Goal: Task Accomplishment & Management: Use online tool/utility

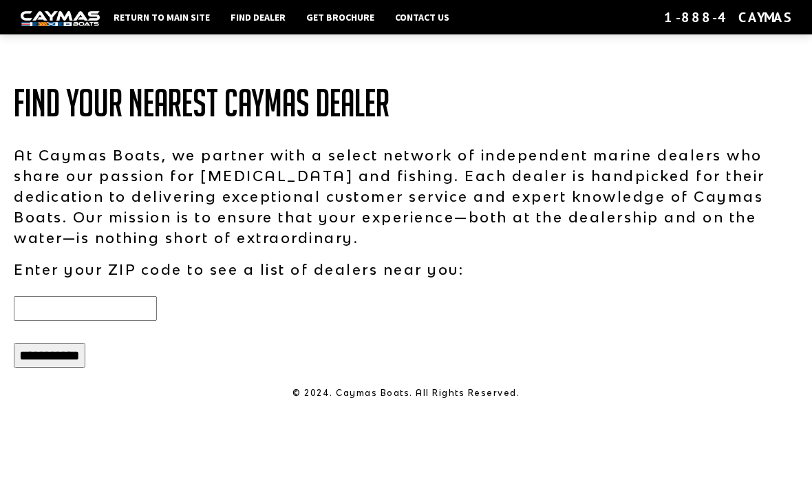
click at [142, 306] on input "text" at bounding box center [85, 308] width 143 height 25
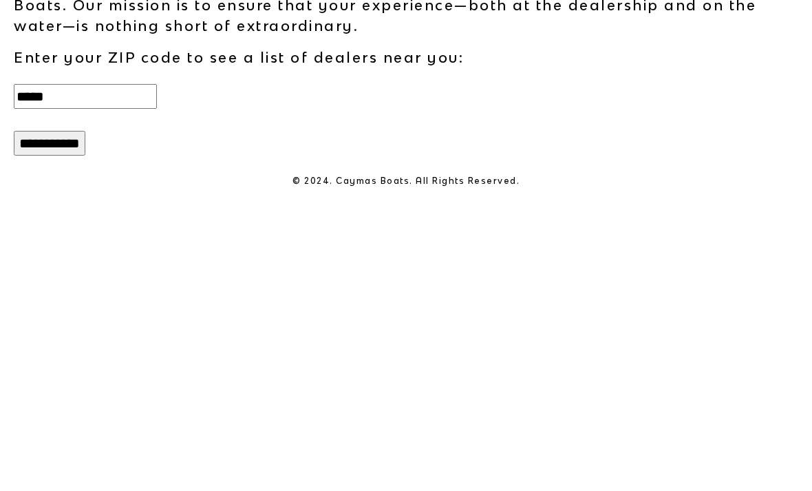
type input "*****"
click at [76, 343] on input "**********" at bounding box center [50, 355] width 72 height 25
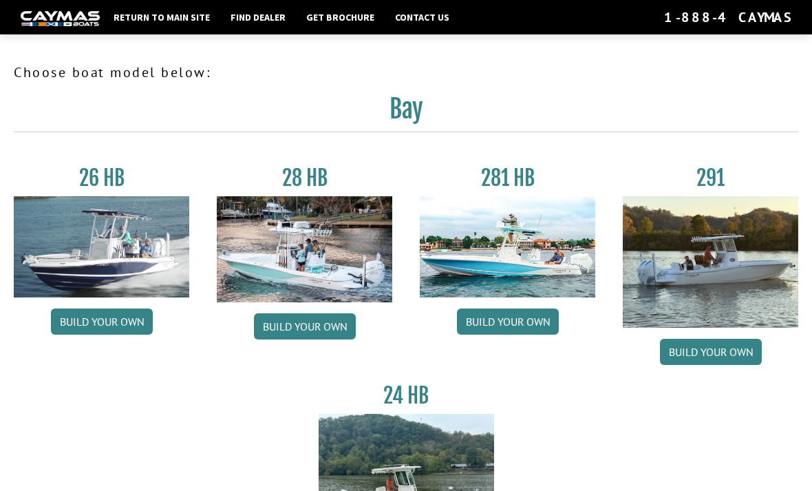
click at [151, 261] on img at bounding box center [102, 246] width 176 height 101
click at [130, 333] on link "Build your own" at bounding box center [102, 321] width 102 height 26
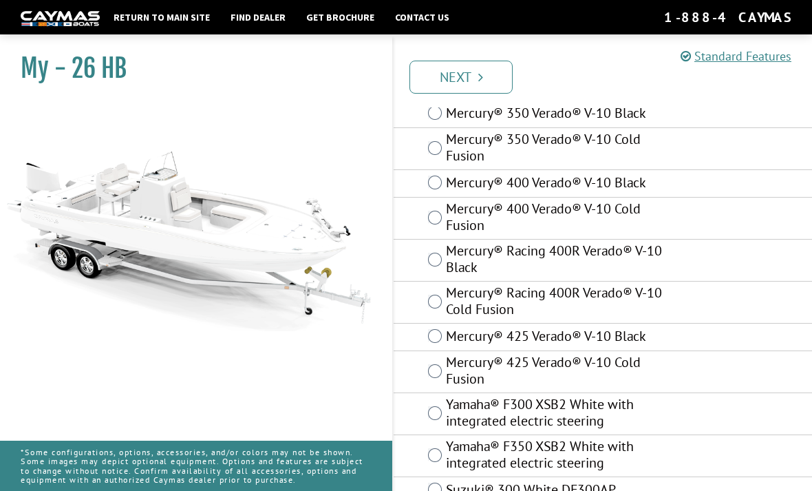
scroll to position [127, 0]
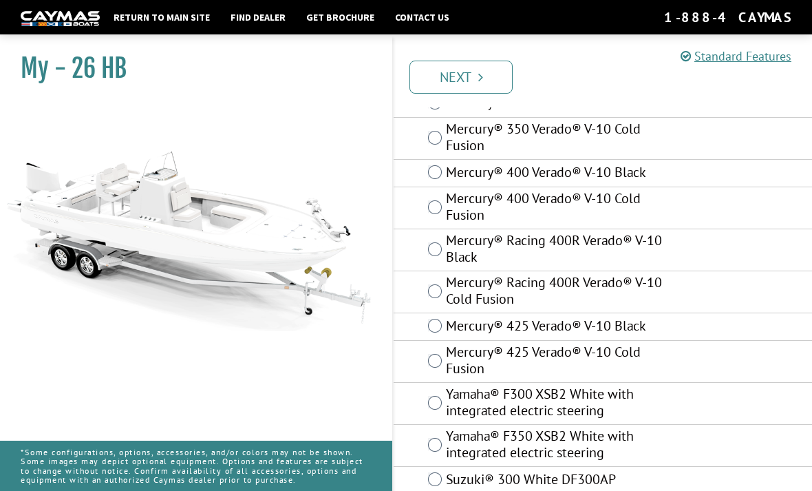
click at [425, 405] on div "Yamaha® F300 XSB2 White with integrated electric steering" at bounding box center [603, 404] width 419 height 42
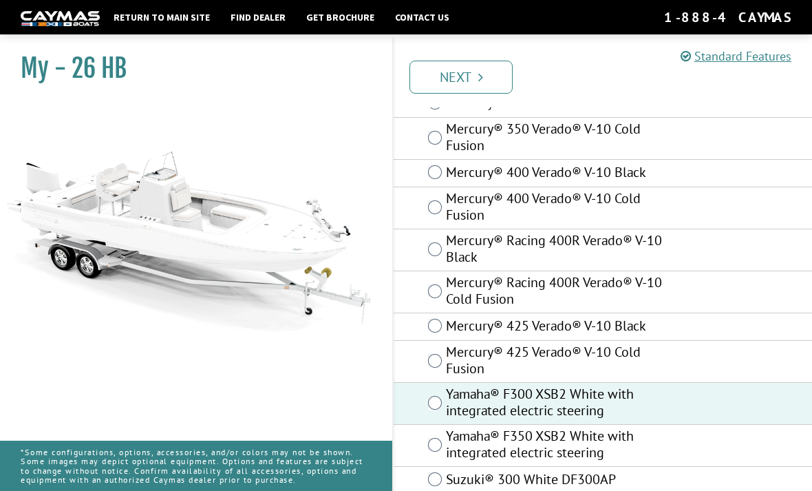
click at [484, 81] on link "Next" at bounding box center [461, 77] width 103 height 33
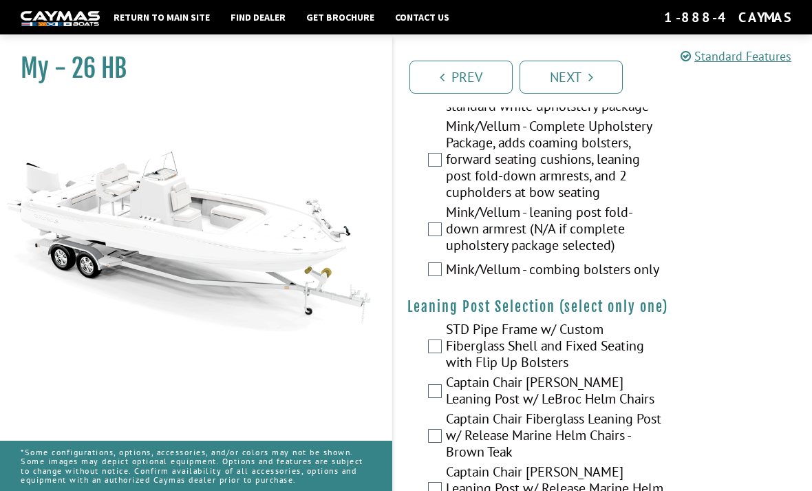
scroll to position [3822, 0]
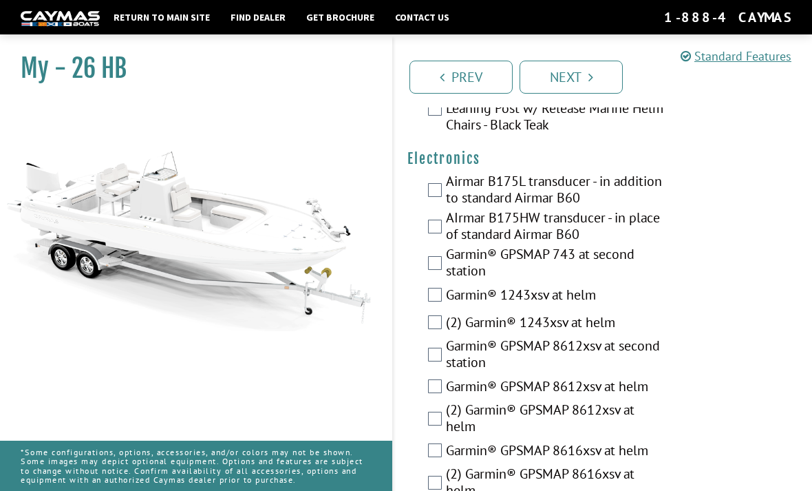
click at [595, 83] on link "Next" at bounding box center [571, 77] width 103 height 33
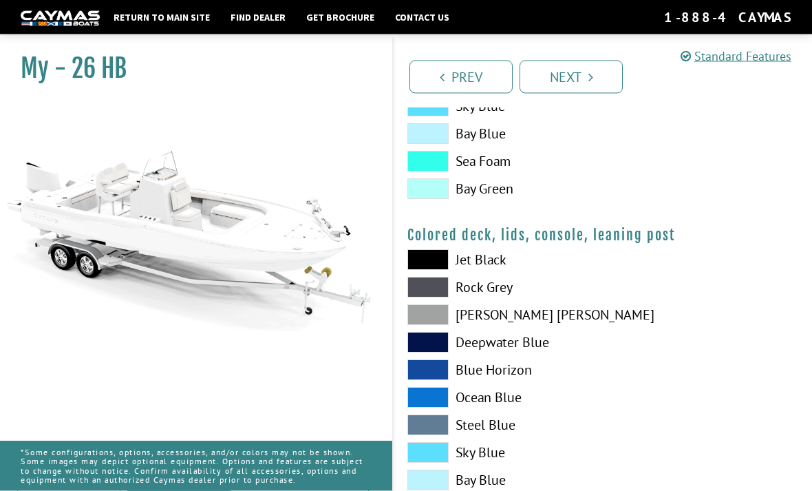
scroll to position [1573, 0]
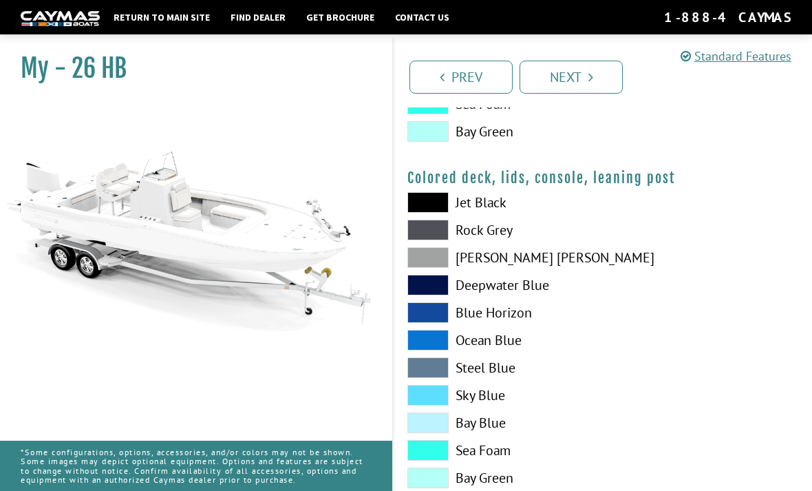
click at [583, 84] on link "Next" at bounding box center [571, 77] width 103 height 33
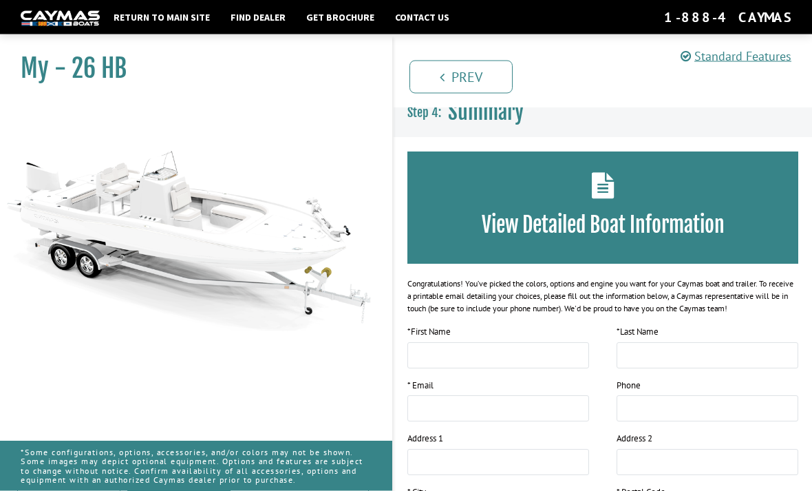
scroll to position [0, 0]
